Goal: Information Seeking & Learning: Learn about a topic

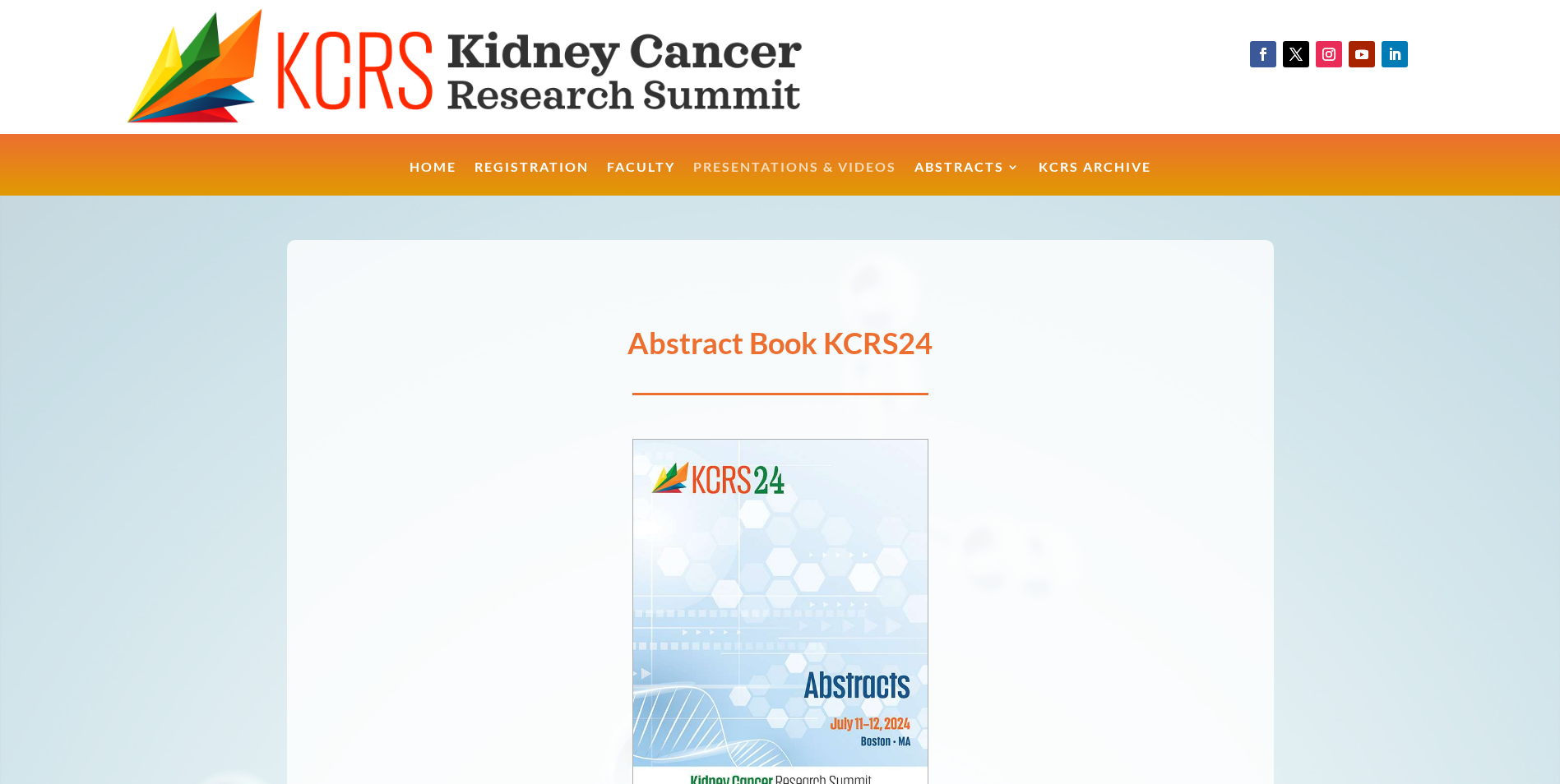
click at [777, 164] on link "Presentations & Videos" at bounding box center [795, 179] width 204 height 35
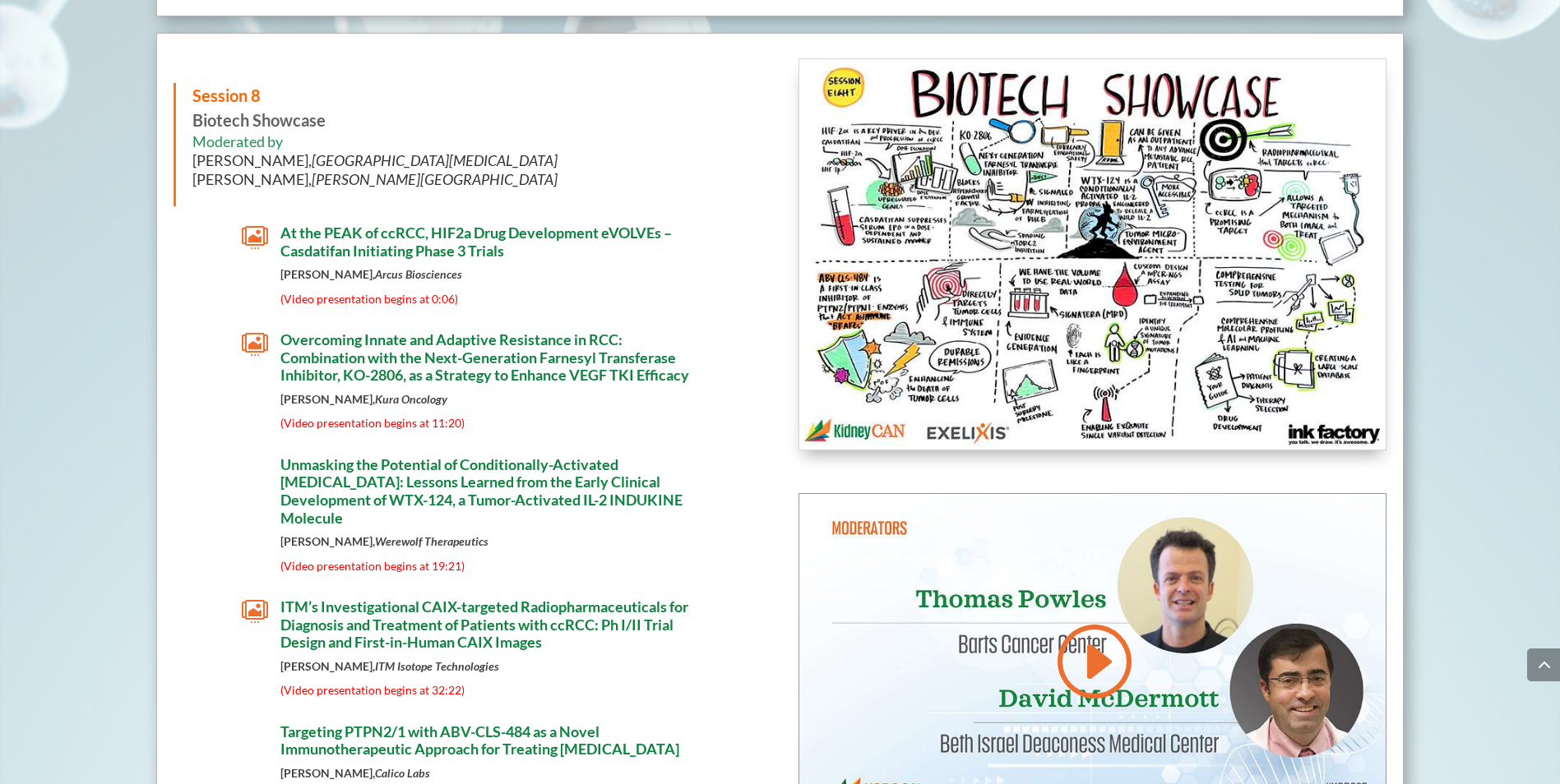
scroll to position [9600, 0]
drag, startPoint x: 194, startPoint y: 121, endPoint x: 326, endPoint y: 120, distance: 132.0
click at [326, 120] on p "Session 8 Biotech Showcase" at bounding box center [469, 107] width 554 height 49
click at [692, 203] on div "Session 8 Biotech Showcase Moderated by [PERSON_NAME], [GEOGRAPHIC_DATA][MEDICA…" at bounding box center [468, 143] width 589 height 123
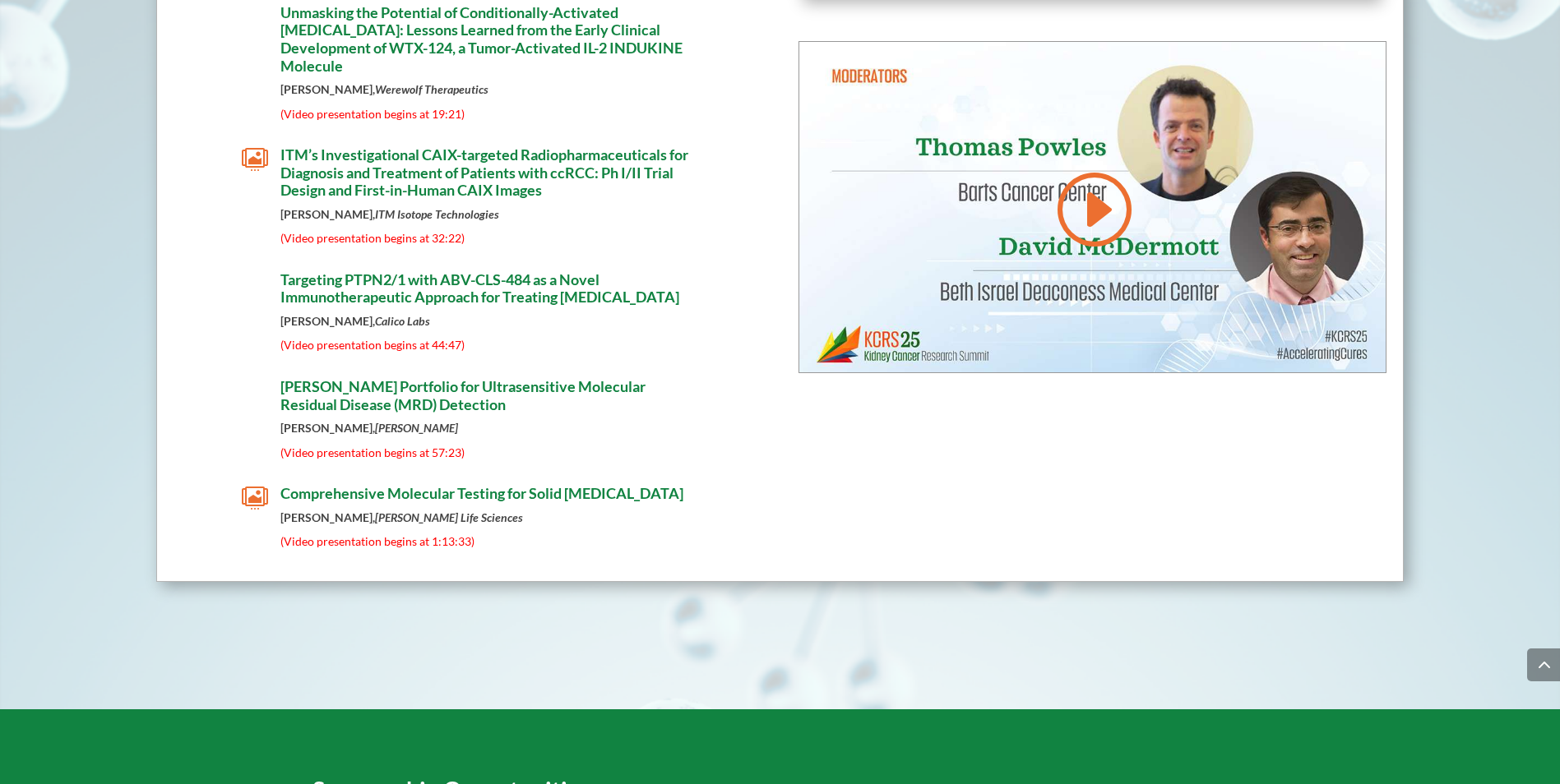
scroll to position [9995, 0]
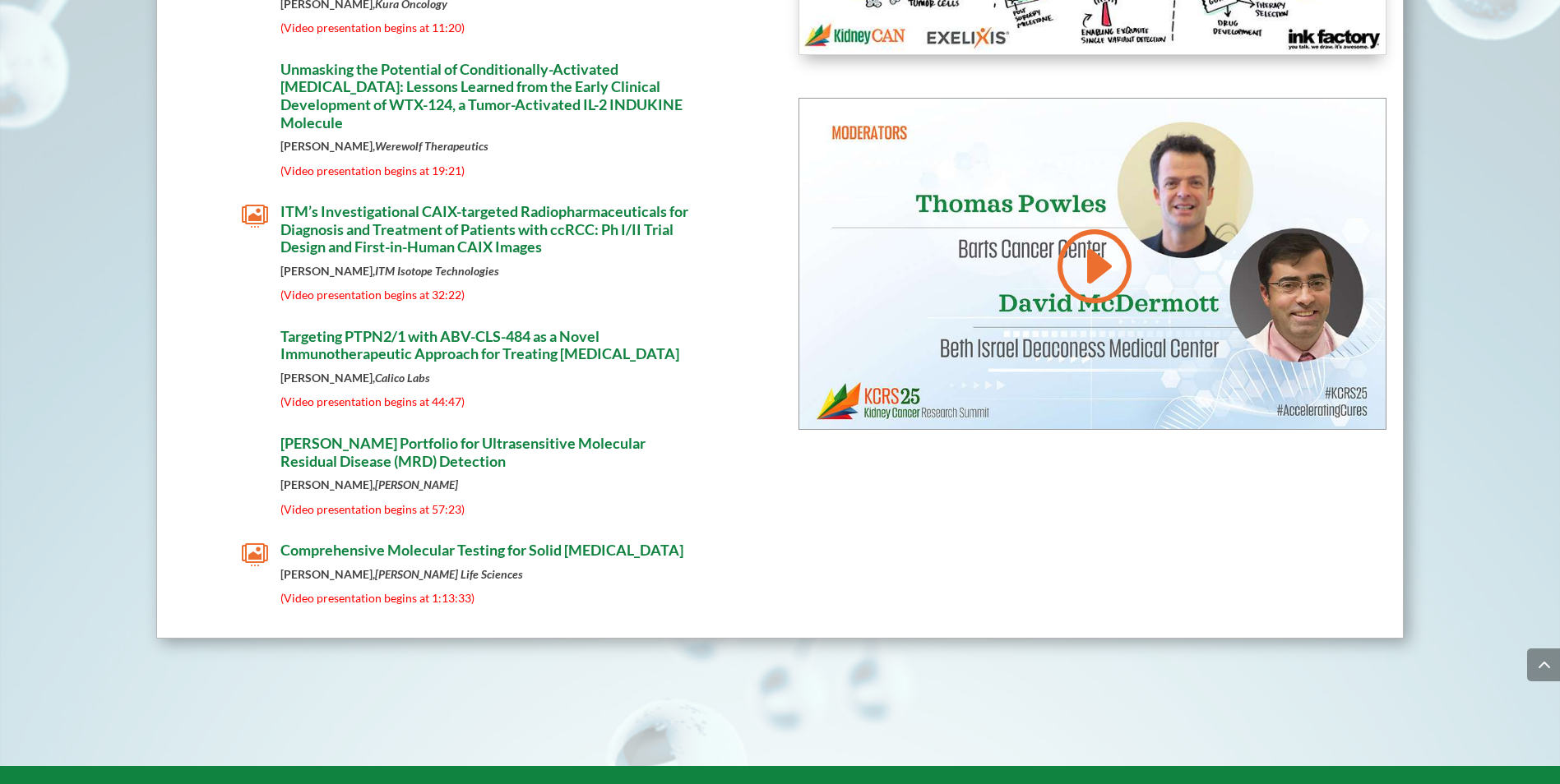
click at [728, 605] on div " Comprehensive Molecular Testing for Solid [MEDICAL_DATA] [PERSON_NAME], [PERS…" at bounding box center [468, 576] width 589 height 71
click at [772, 564] on div "Session 8 Biotech Showcase Moderated by [PERSON_NAME], [GEOGRAPHIC_DATA][MEDICA…" at bounding box center [780, 138] width 1248 height 1001
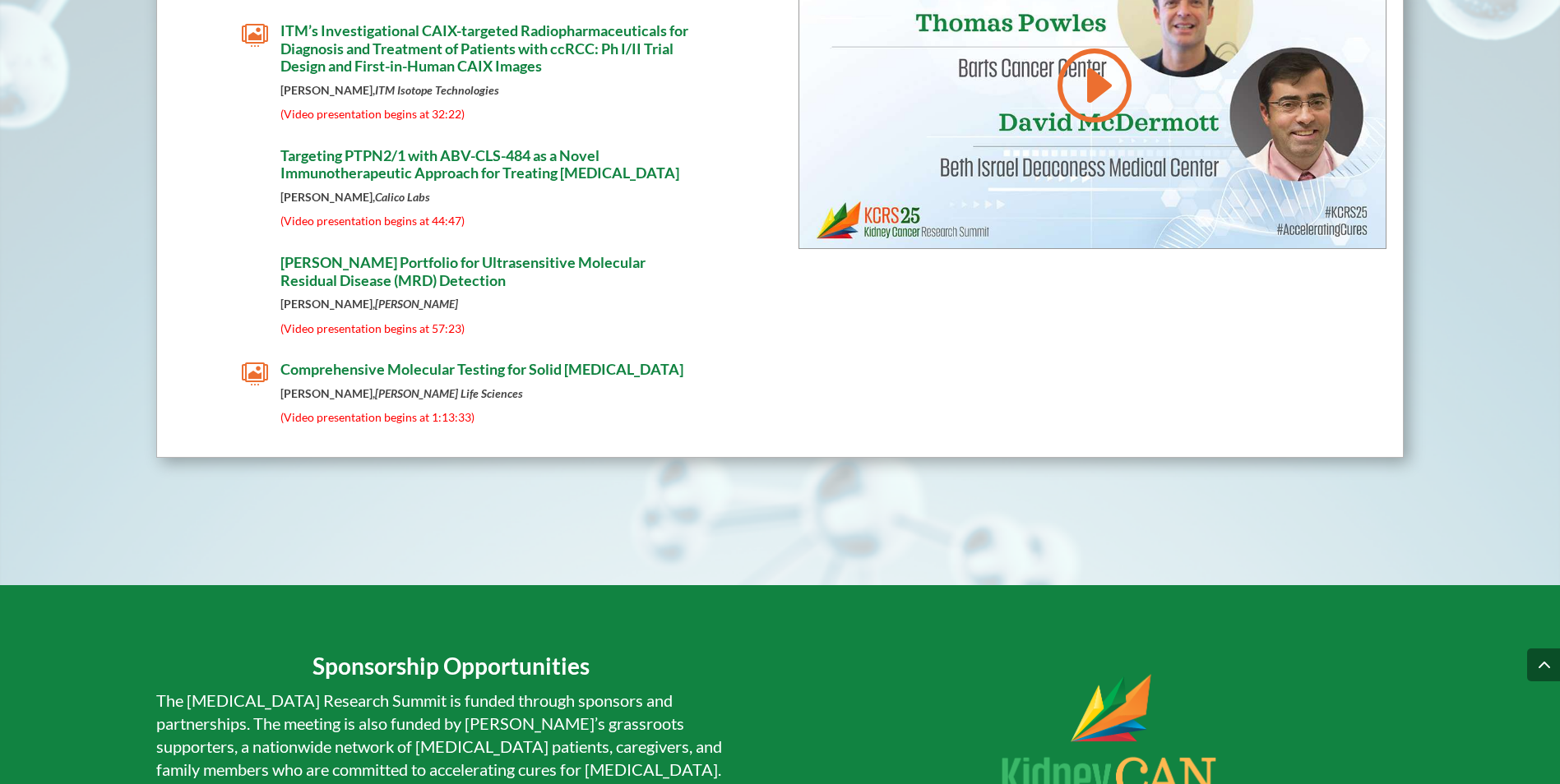
scroll to position [3591, 0]
